Goal: Ask a question: Seek information or help from site administrators or community

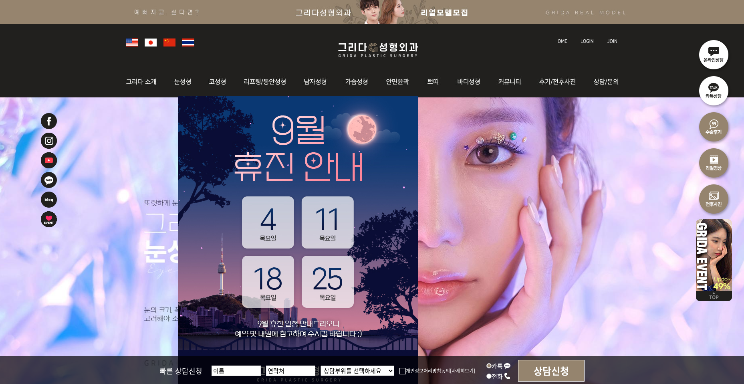
click at [400, 371] on img at bounding box center [402, 371] width 6 height 6
click at [0, 0] on input "개인정보처리방침동의" at bounding box center [0, 0] width 0 height 0
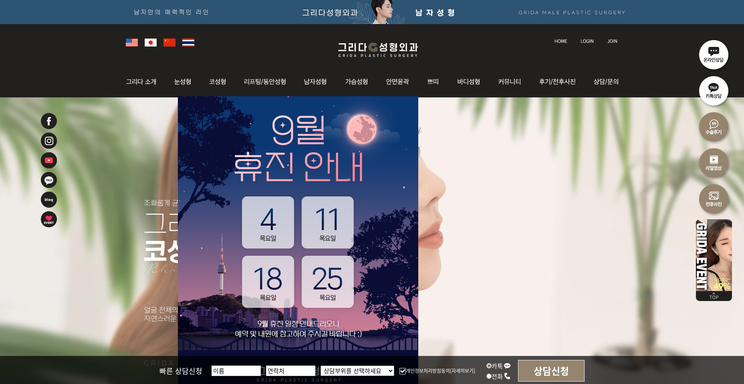
click at [613, 37] on link at bounding box center [613, 33] width 20 height 11
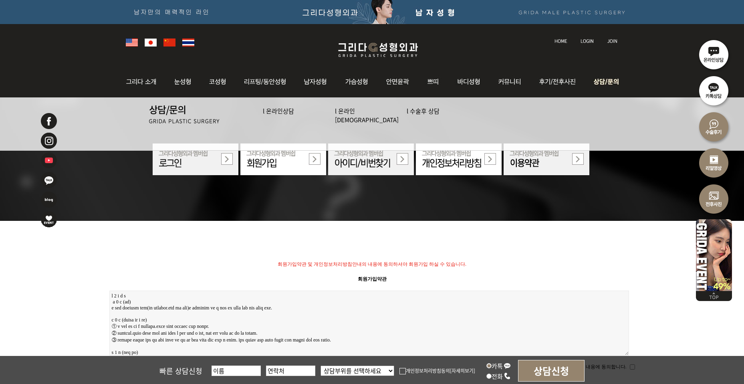
click at [424, 111] on link "l 수술후 상담" at bounding box center [423, 111] width 33 height 8
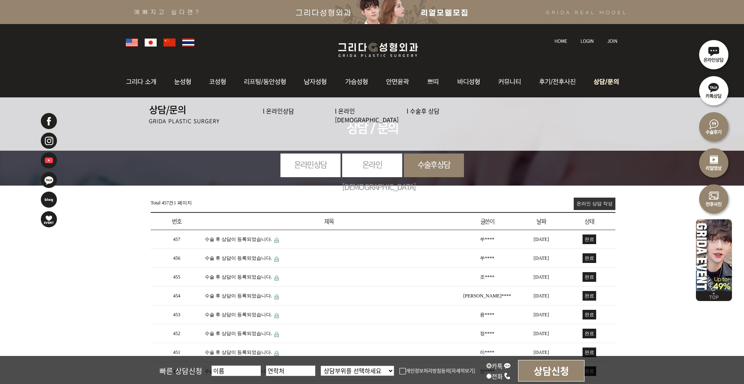
click at [284, 111] on link "l 온라인상담" at bounding box center [278, 111] width 31 height 8
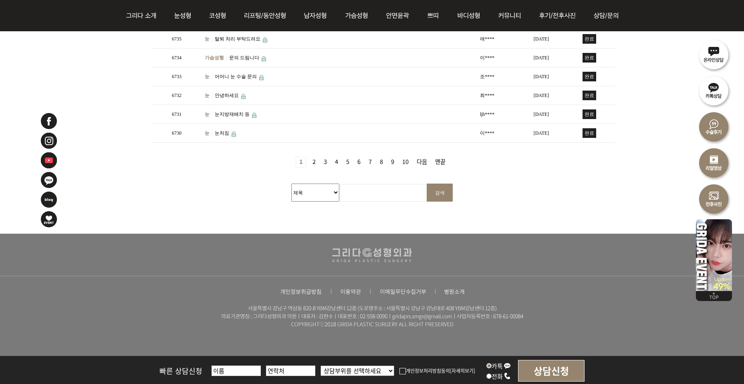
scroll to position [339, 0]
click at [314, 158] on link "2 페이지" at bounding box center [314, 162] width 10 height 10
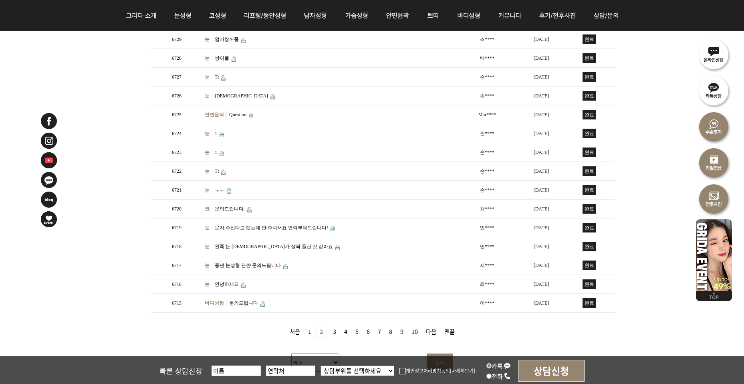
scroll to position [173, 0]
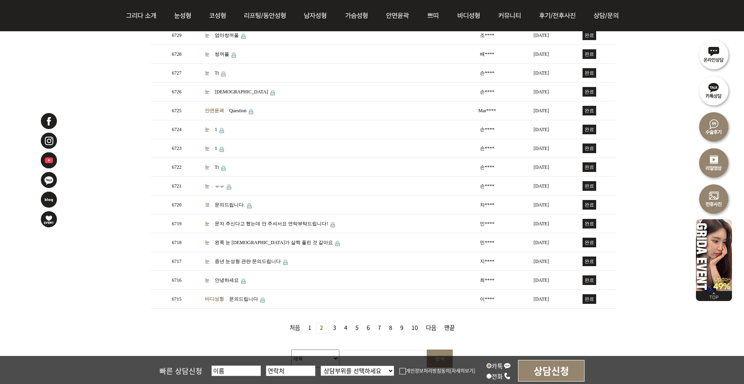
click at [336, 325] on link "3 페이지" at bounding box center [335, 328] width 10 height 10
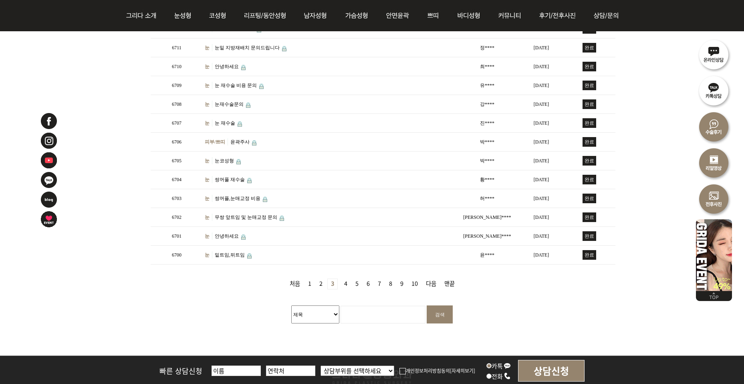
scroll to position [230, 0]
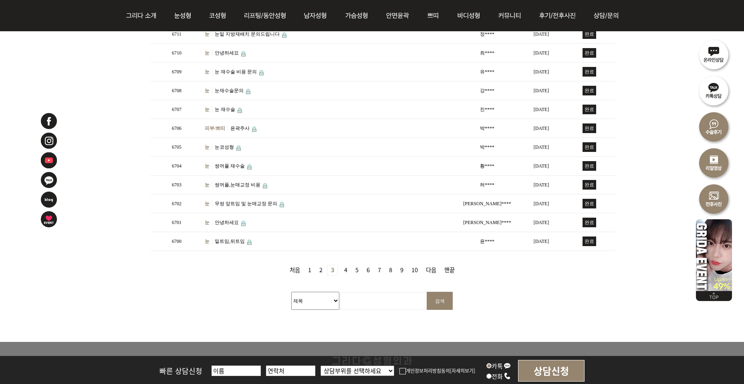
click at [343, 268] on link "4 페이지" at bounding box center [346, 270] width 10 height 10
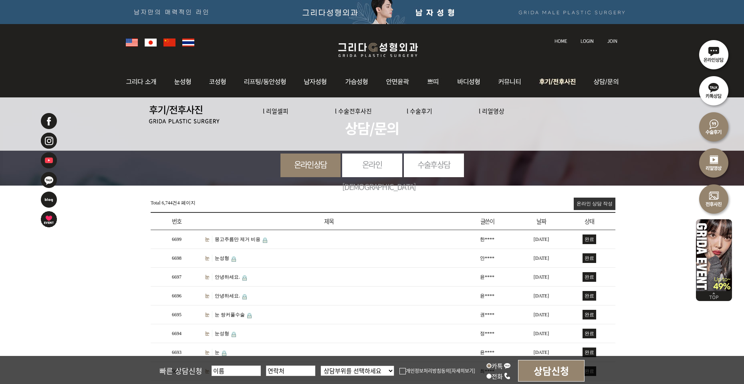
click at [355, 113] on link "l 수술전후사진" at bounding box center [353, 111] width 37 height 8
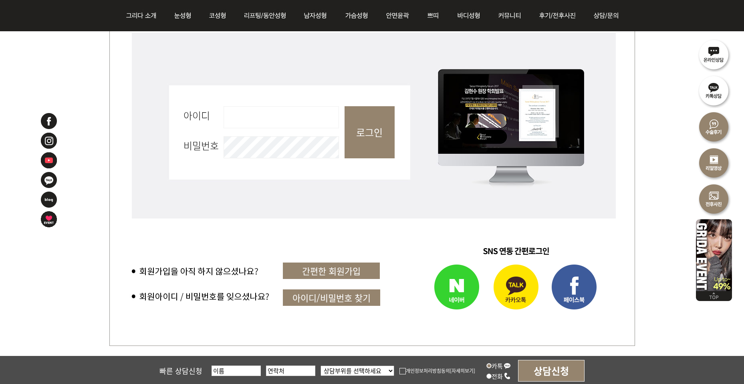
scroll to position [345, 0]
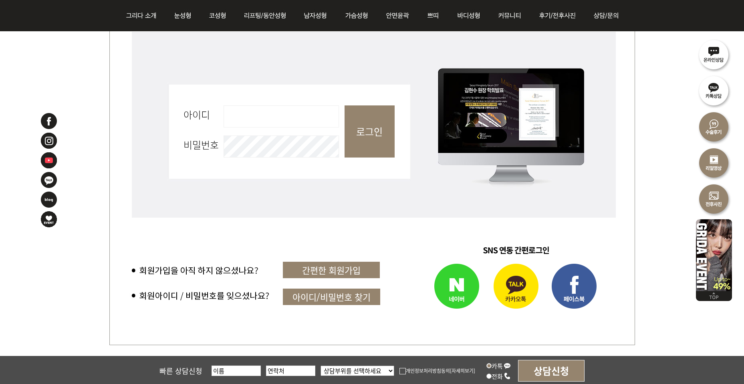
click at [453, 290] on img at bounding box center [442, 287] width 91 height 56
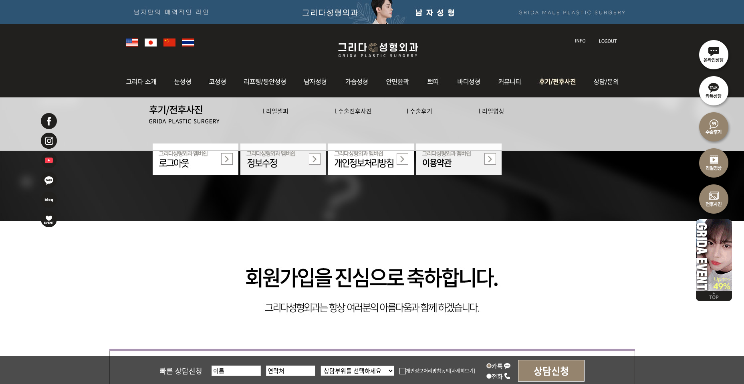
click at [353, 111] on link "l 수술전후사진" at bounding box center [353, 111] width 37 height 8
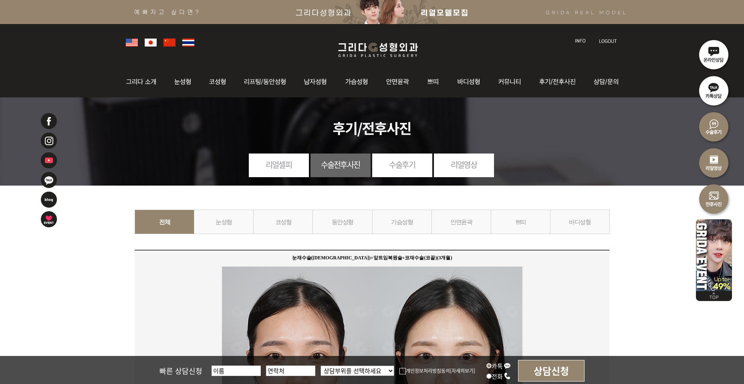
click at [226, 225] on link "눈성형" at bounding box center [224, 222] width 60 height 24
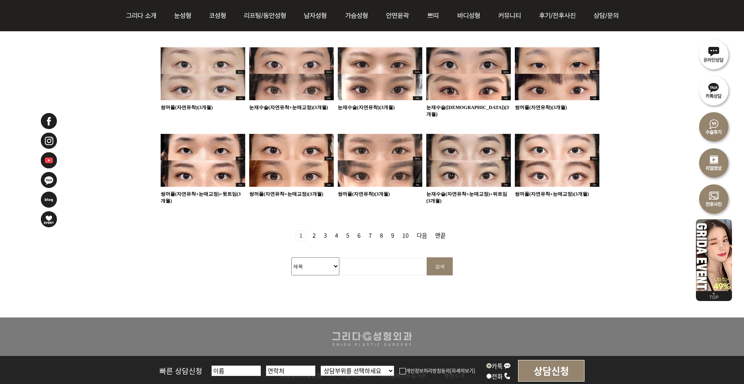
scroll to position [518, 0]
click at [315, 230] on link "2 페이지" at bounding box center [314, 235] width 10 height 10
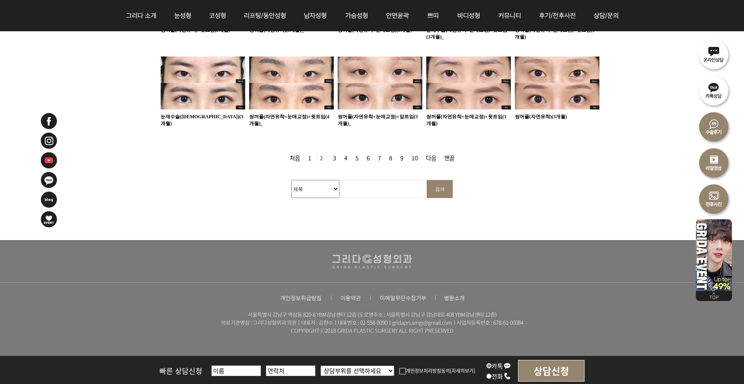
scroll to position [595, 0]
click at [360, 183] on input "검색어 필수" at bounding box center [382, 189] width 85 height 18
type input "뒤트임"
click at [445, 185] on input "검색" at bounding box center [440, 188] width 26 height 18
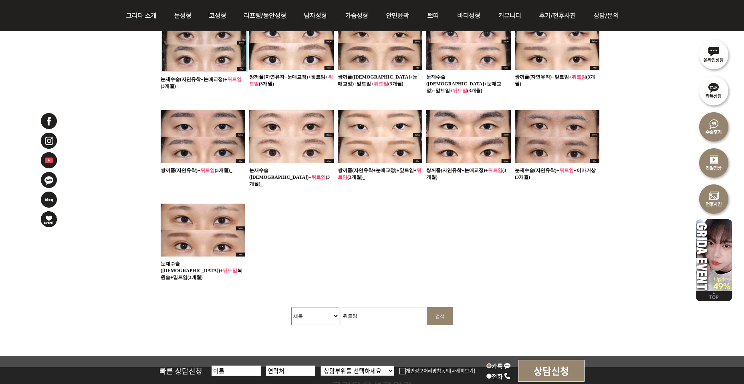
scroll to position [461, 0]
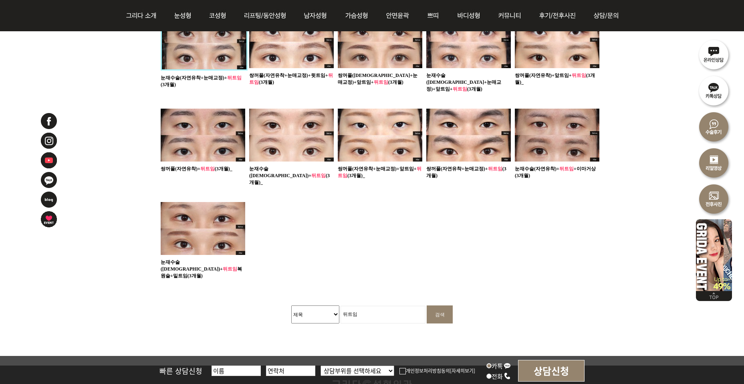
click at [207, 214] on img at bounding box center [203, 228] width 85 height 53
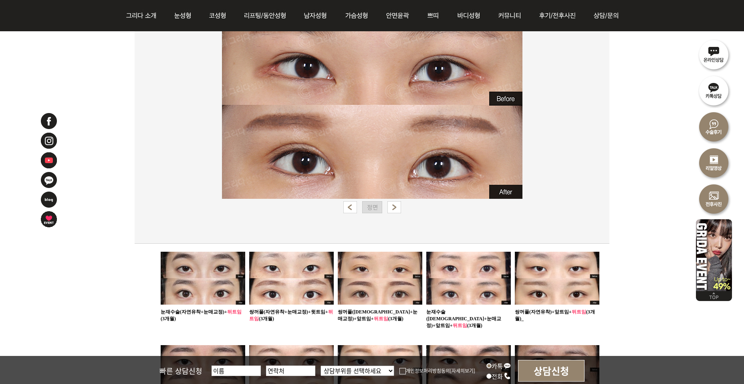
scroll to position [223, 0]
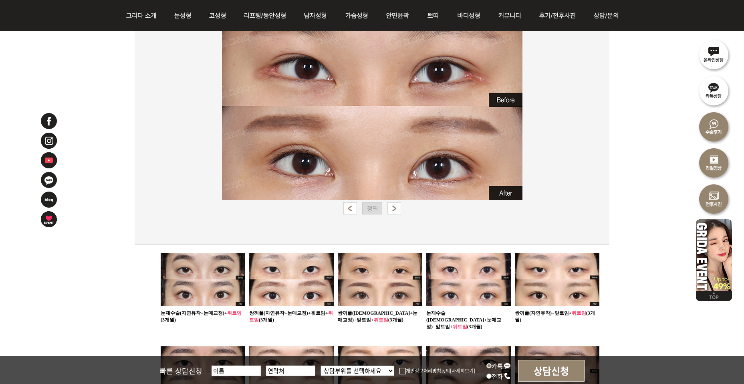
click at [216, 279] on img at bounding box center [203, 279] width 85 height 53
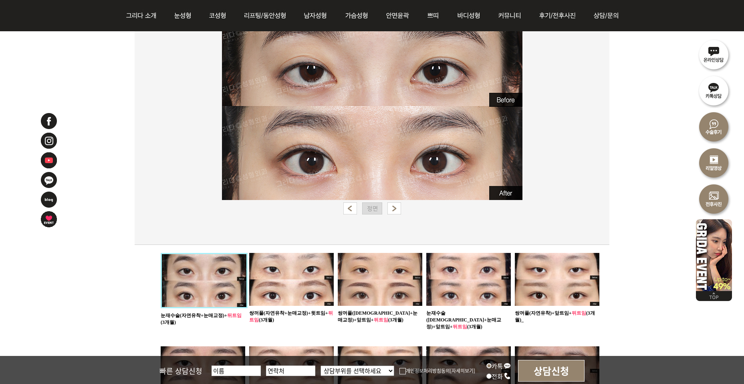
click at [256, 282] on img at bounding box center [291, 279] width 85 height 53
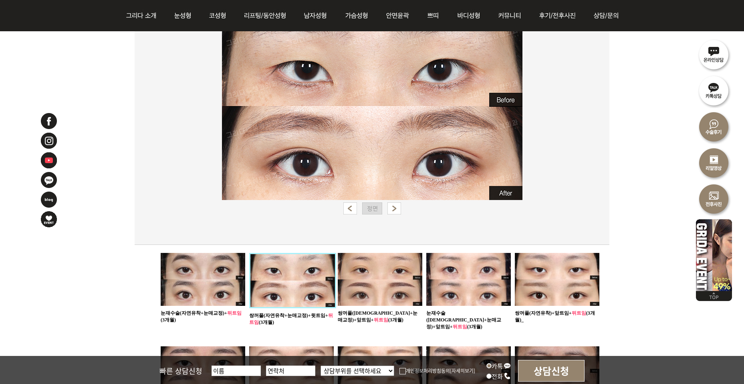
click at [367, 288] on img at bounding box center [380, 279] width 85 height 53
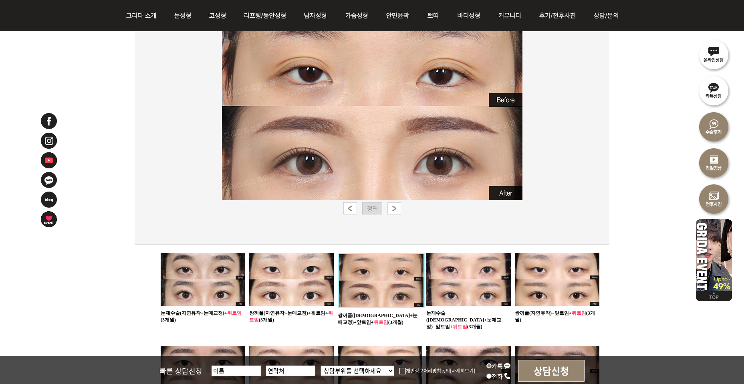
click at [455, 280] on img at bounding box center [468, 279] width 85 height 53
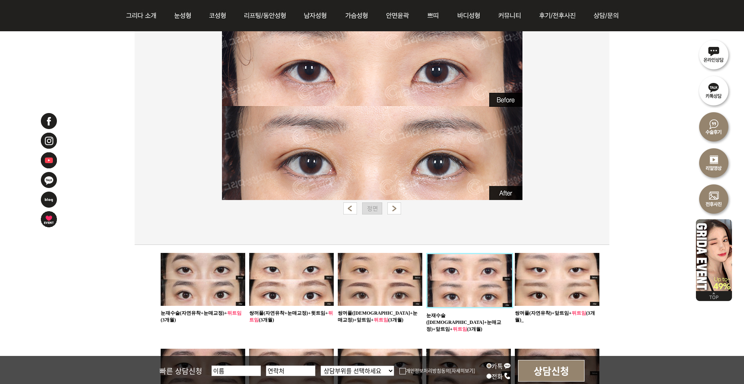
click at [560, 280] on img at bounding box center [557, 279] width 85 height 53
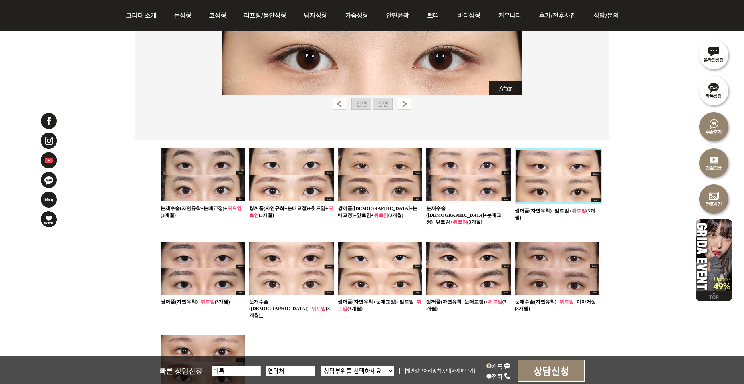
scroll to position [338, 0]
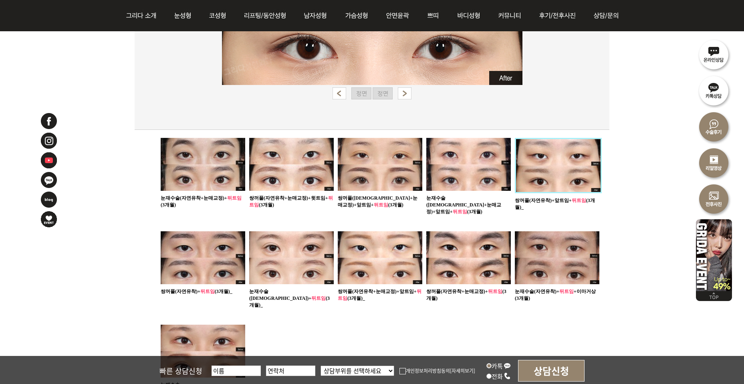
click at [562, 264] on img at bounding box center [557, 257] width 85 height 53
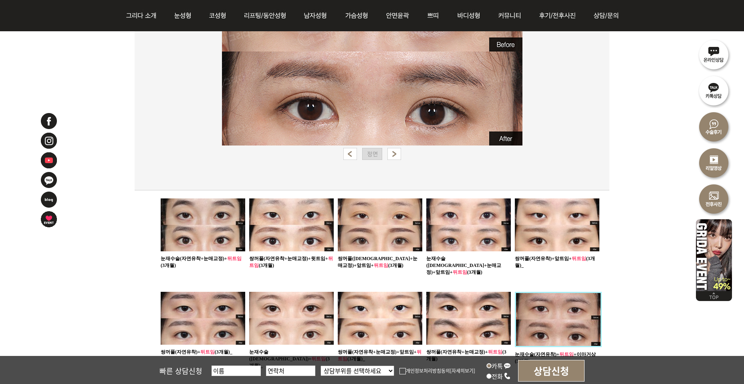
scroll to position [281, 0]
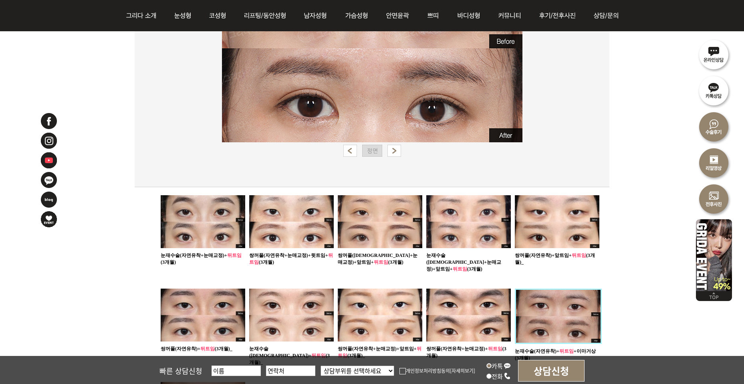
click at [450, 307] on img at bounding box center [468, 314] width 85 height 53
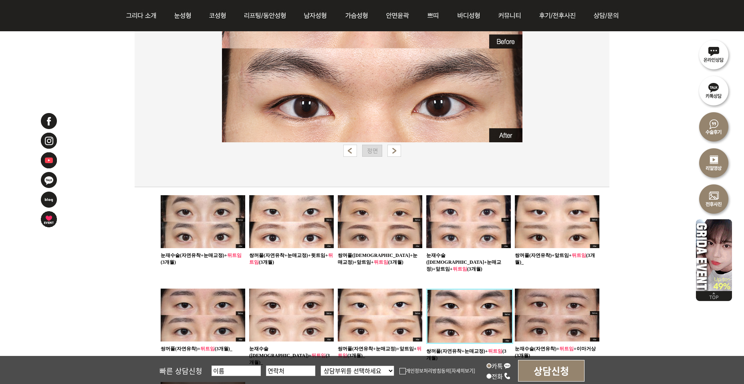
click at [558, 300] on img at bounding box center [557, 314] width 85 height 53
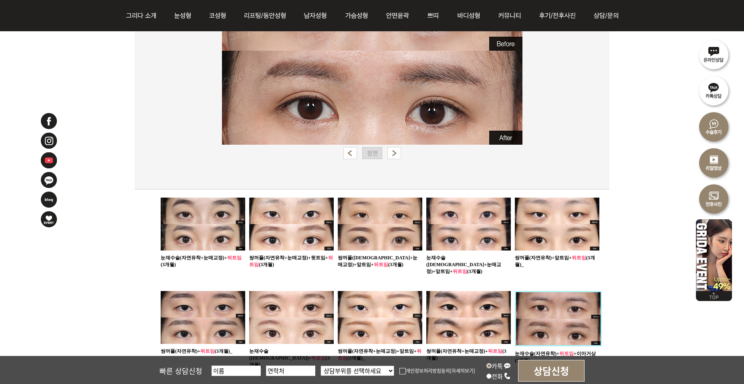
scroll to position [281, 0]
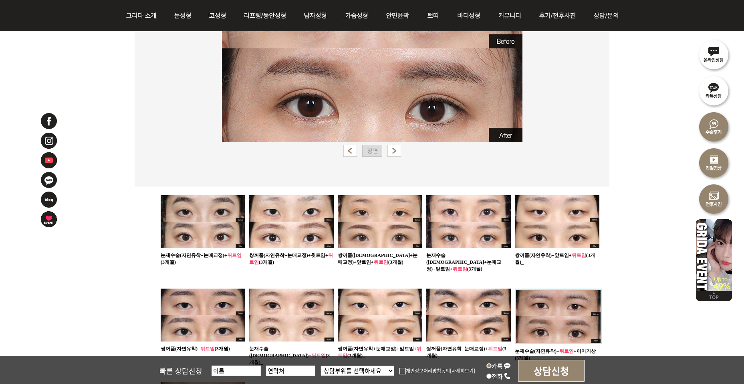
click at [397, 292] on img at bounding box center [380, 314] width 85 height 53
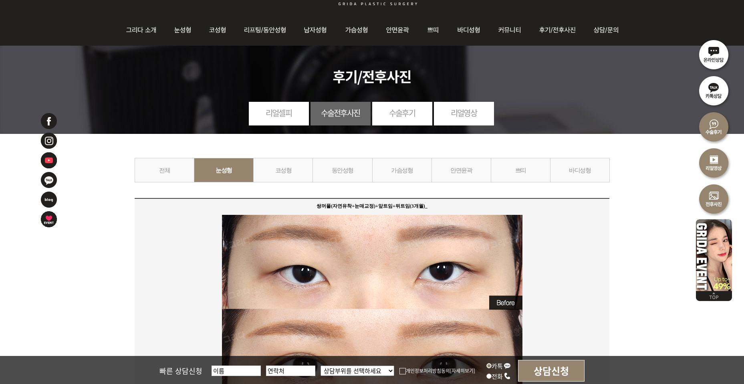
scroll to position [50, 0]
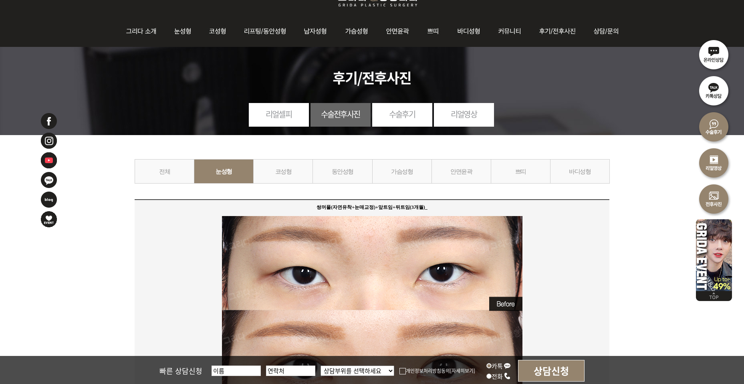
click at [391, 113] on link "수술후기" at bounding box center [402, 114] width 60 height 22
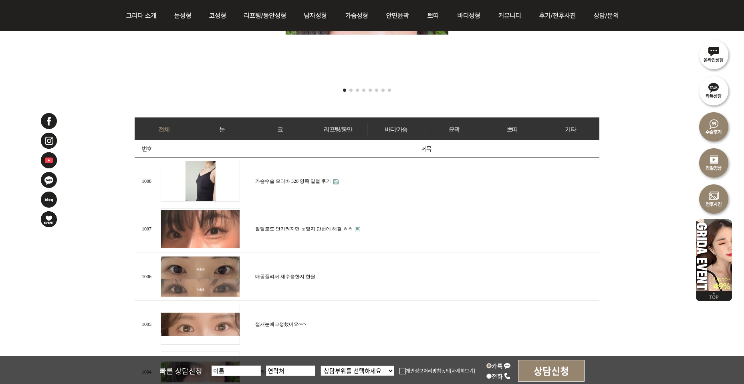
scroll to position [288, 0]
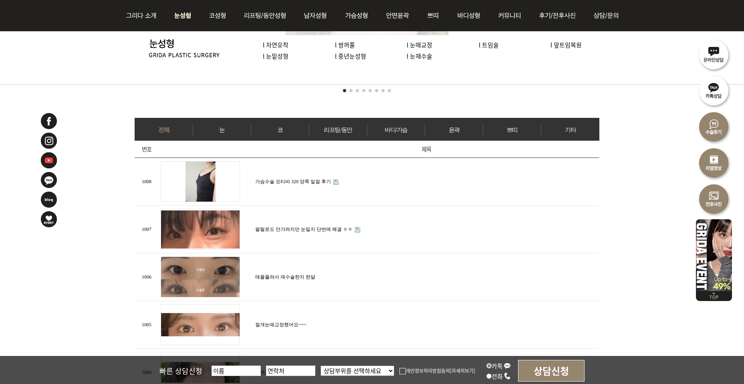
click at [423, 57] on link "l 눈재수술" at bounding box center [420, 56] width 26 height 8
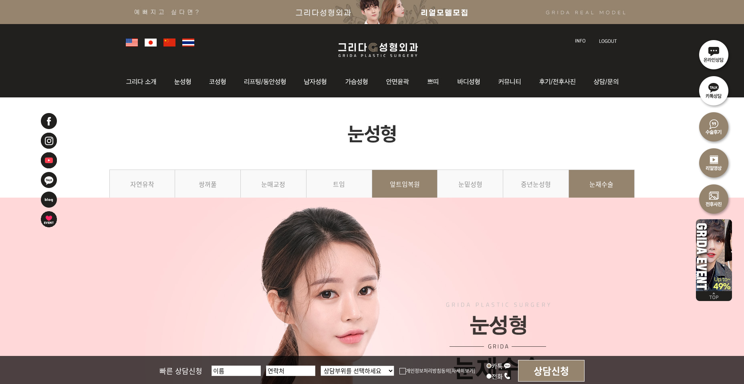
click at [400, 179] on link "앞트임복원" at bounding box center [405, 187] width 66 height 36
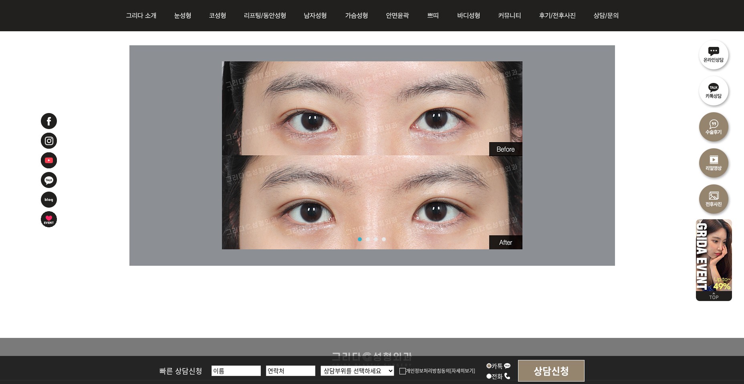
scroll to position [3857, 0]
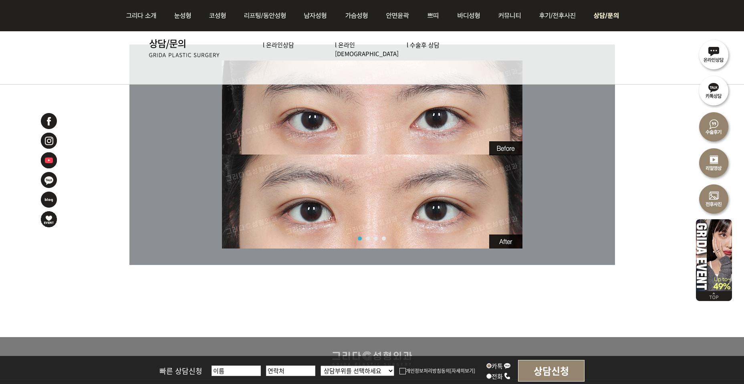
click at [354, 46] on link "l 온라인[DEMOGRAPHIC_DATA]" at bounding box center [367, 48] width 64 height 17
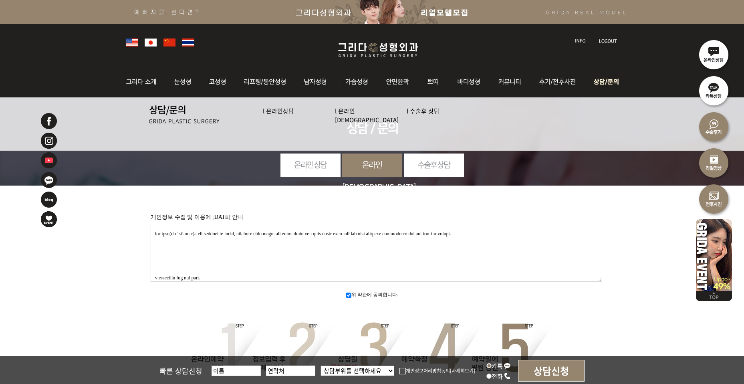
click at [283, 111] on link "l 온라인상담" at bounding box center [278, 111] width 31 height 8
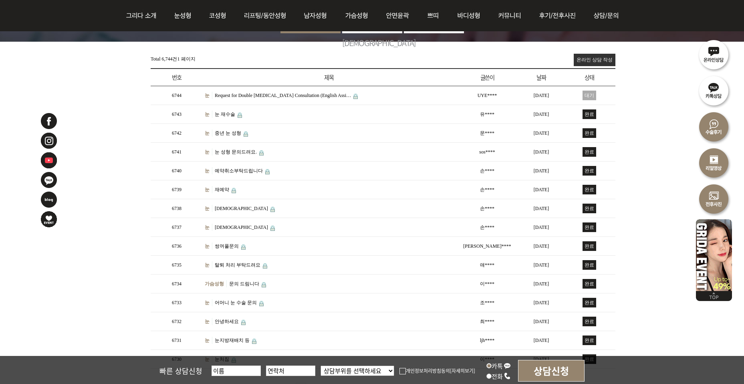
scroll to position [115, 0]
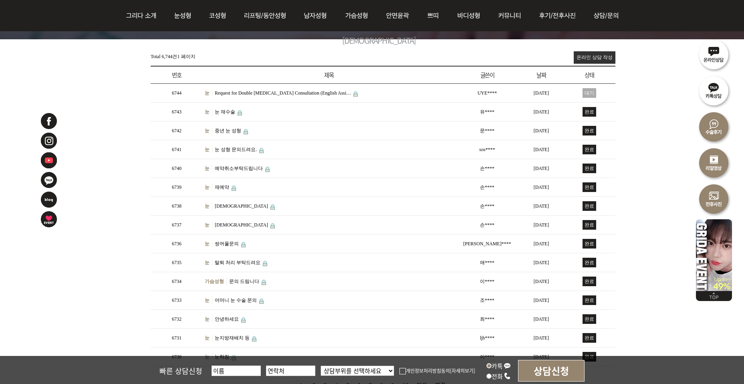
click at [604, 57] on link "온라인 상담 작성" at bounding box center [595, 57] width 42 height 12
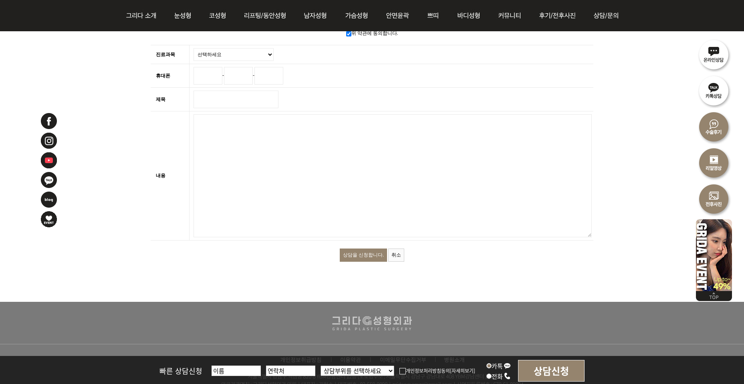
scroll to position [230, 0]
click at [271, 131] on textarea "내용 필수" at bounding box center [392, 175] width 398 height 123
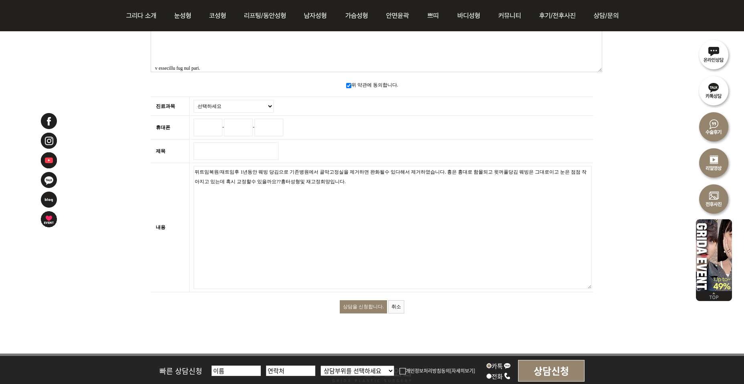
scroll to position [173, 0]
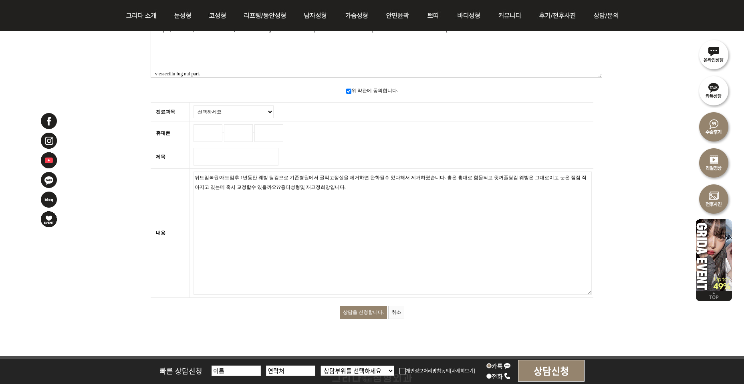
type textarea "뒤트임복원/재트임후 1년동안 웨빙 당김으로 기존병원에서 골막고정실을 제거하면 완화될수 있다해서 제거하였습니다. 흉은 흉대로 함몰되고 윗꺼풀당김…"
click at [272, 109] on select "선택하세요 눈 코 동안/리프팅 가슴성형 안면윤곽 피부/쁘띠 바디성형" at bounding box center [233, 111] width 80 height 13
select select "31"
click at [193, 105] on select "선택하세요 눈 코 동안/리프팅 가슴성형 안면윤곽 피부/쁘띠 바디성형" at bounding box center [233, 111] width 80 height 13
click at [203, 130] on input "휴대폰" at bounding box center [207, 133] width 29 height 18
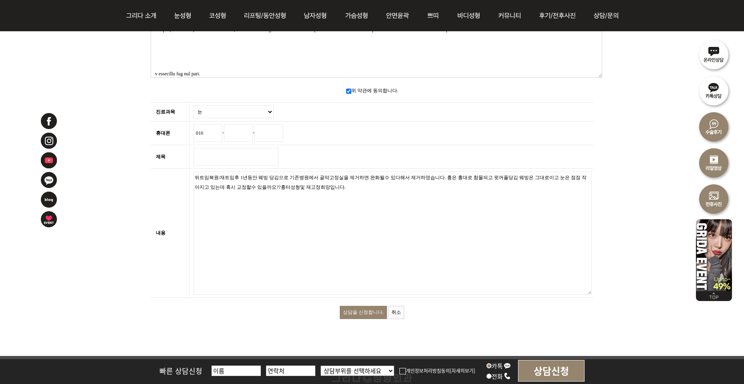
type input "010"
click at [250, 131] on input "text" at bounding box center [238, 133] width 29 height 18
click at [242, 130] on input "2+94" at bounding box center [238, 133] width 29 height 18
type input "2940"
click at [283, 131] on input "text" at bounding box center [268, 133] width 29 height 18
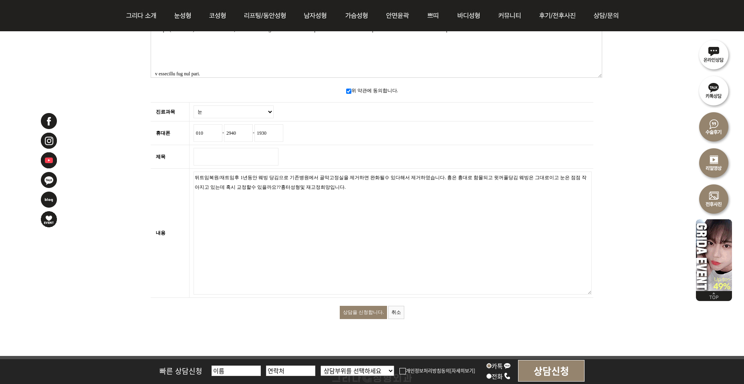
type input "1930"
click at [266, 155] on input "제목 필수" at bounding box center [235, 157] width 85 height 18
type input "뒤트임복원/재건상담"
click at [366, 307] on input "상담을 신청합니다." at bounding box center [363, 312] width 47 height 13
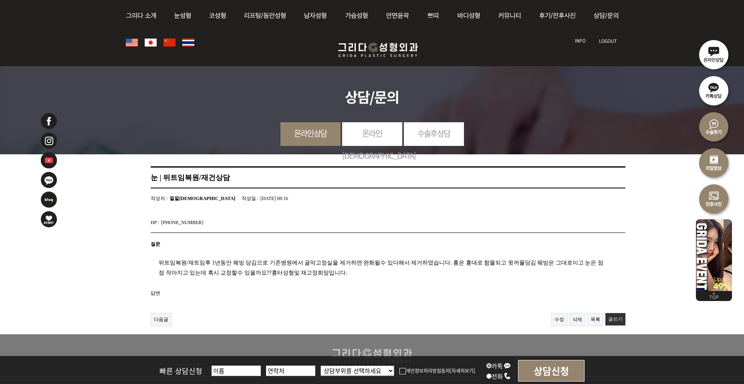
scroll to position [101, 0]
